Goal: Check status: Check status

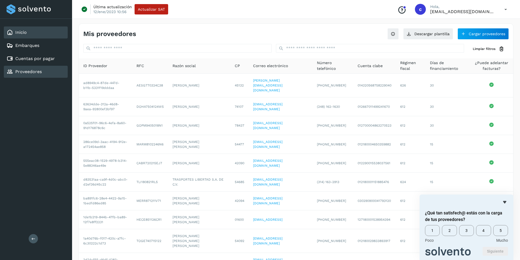
click at [19, 32] on link "Inicio" at bounding box center [20, 32] width 11 height 5
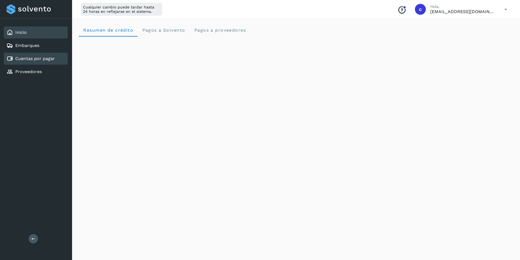
click at [37, 60] on link "Cuentas por pagar" at bounding box center [35, 58] width 40 height 5
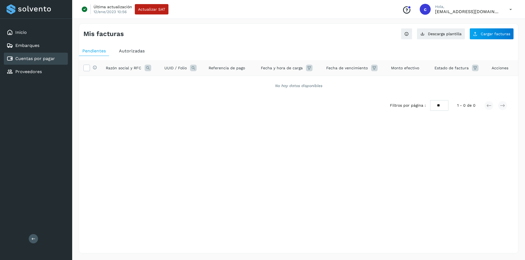
click at [131, 49] on span "Autorizadas" at bounding box center [132, 50] width 26 height 5
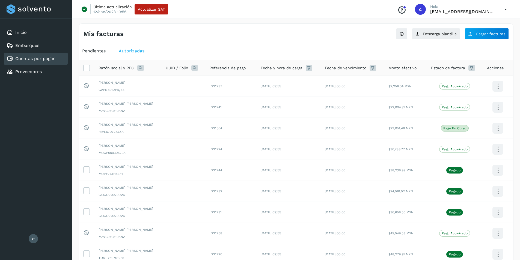
click at [141, 68] on icon at bounding box center [140, 68] width 7 height 7
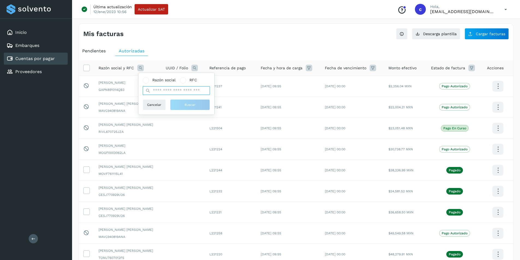
click at [164, 89] on input "text" at bounding box center [176, 90] width 67 height 9
click at [169, 90] on input "text" at bounding box center [176, 90] width 67 height 9
click at [138, 66] on icon at bounding box center [140, 68] width 7 height 7
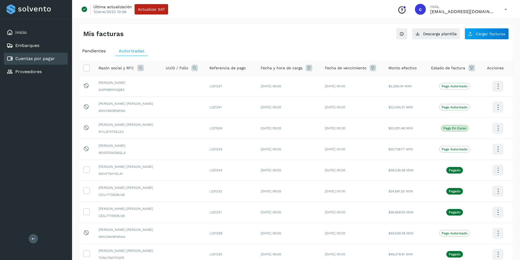
click at [139, 67] on icon at bounding box center [140, 68] width 7 height 7
click at [147, 81] on span at bounding box center [146, 80] width 3 height 3
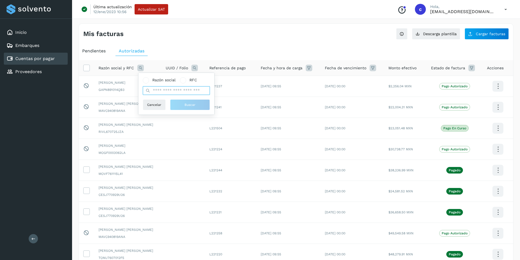
click at [166, 89] on input "text" at bounding box center [176, 90] width 67 height 9
type input "******"
click at [185, 104] on span "Buscar" at bounding box center [190, 104] width 11 height 5
